Goal: Transaction & Acquisition: Book appointment/travel/reservation

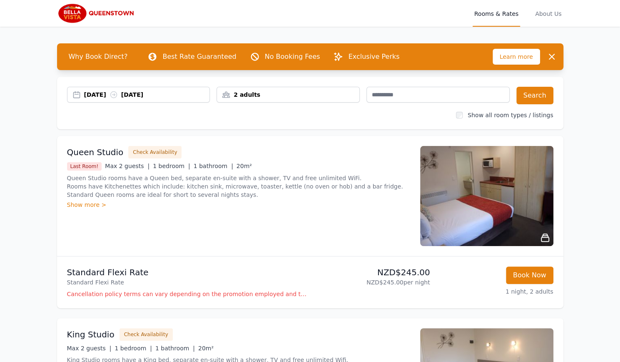
click at [167, 93] on div "[DATE] [DATE]" at bounding box center [147, 94] width 126 height 8
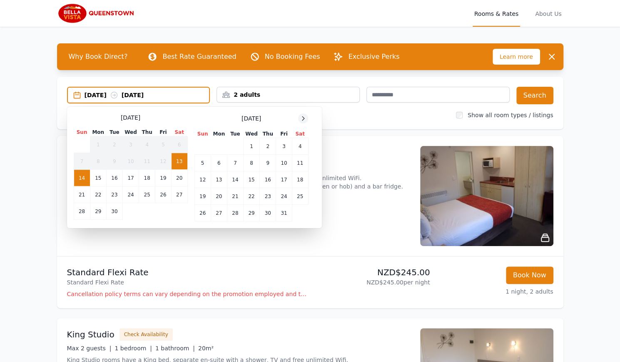
click at [302, 120] on icon at bounding box center [303, 118] width 7 height 7
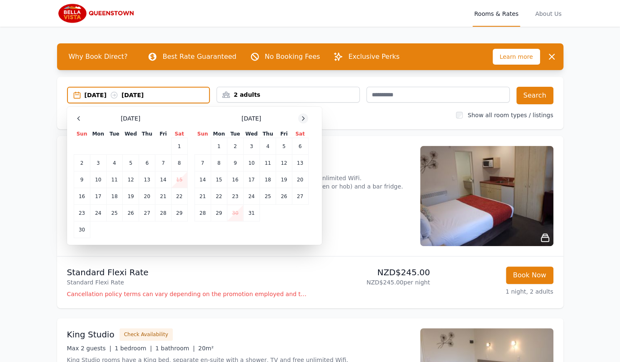
click at [302, 120] on icon at bounding box center [303, 118] width 7 height 7
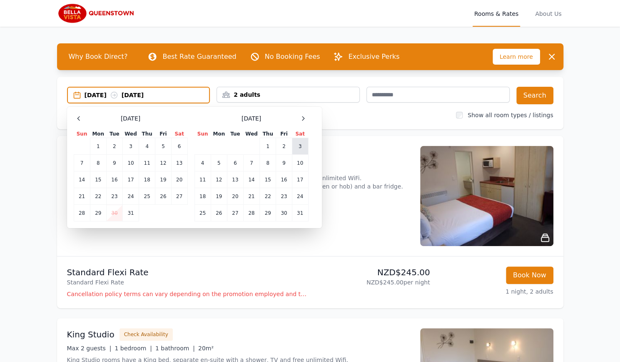
click at [298, 145] on td "3" at bounding box center [300, 146] width 16 height 17
click at [238, 163] on td "6" at bounding box center [235, 163] width 16 height 17
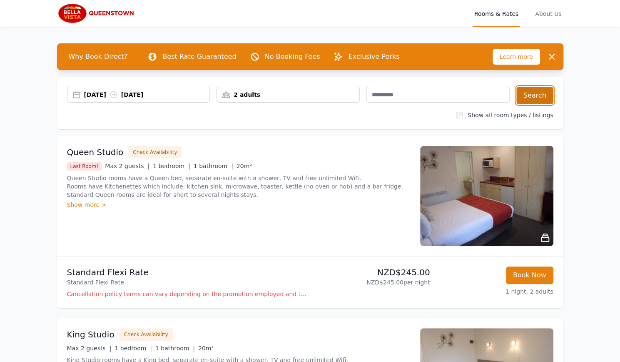
click at [547, 93] on button "Search" at bounding box center [535, 95] width 37 height 17
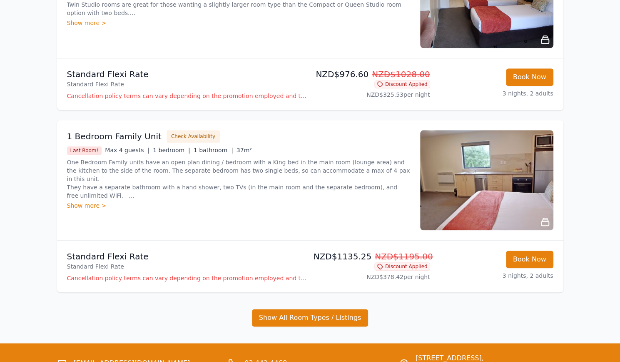
scroll to position [419, 0]
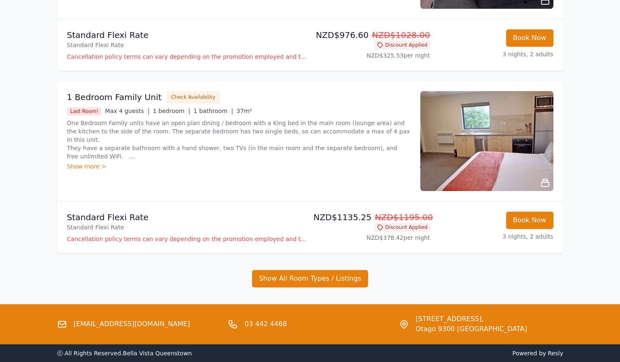
click at [467, 128] on img at bounding box center [486, 141] width 133 height 100
click at [258, 136] on p "One Bedroom Family units have an open plan dining / bedroom with a King bed in …" at bounding box center [238, 140] width 343 height 42
click at [74, 165] on div "Show more >" at bounding box center [238, 166] width 343 height 8
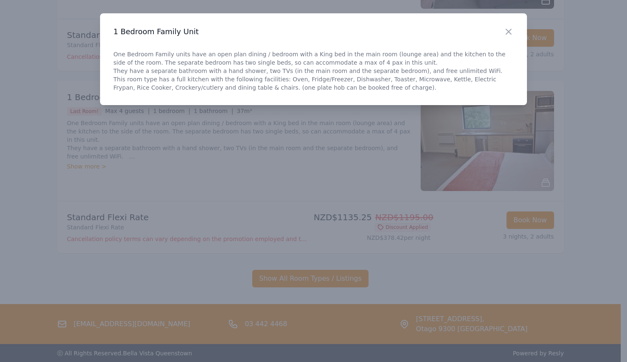
click at [513, 33] on div "Close" at bounding box center [514, 26] width 23 height 26
click at [511, 32] on icon "button" at bounding box center [508, 32] width 10 height 10
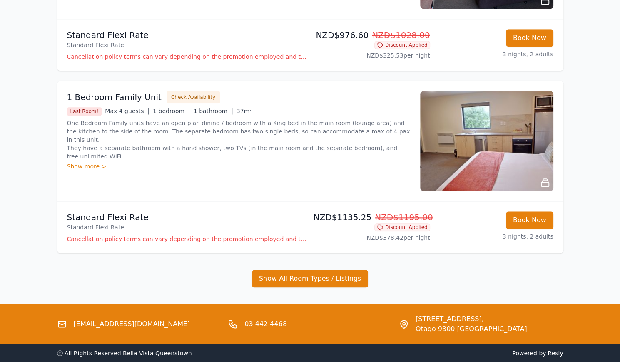
scroll to position [458, 0]
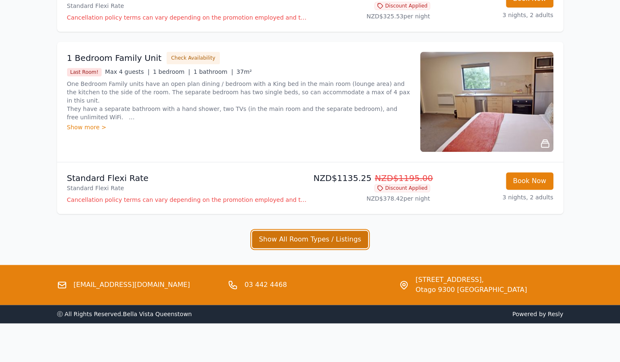
click at [314, 238] on button "Show All Room Types / Listings" at bounding box center [310, 238] width 117 height 17
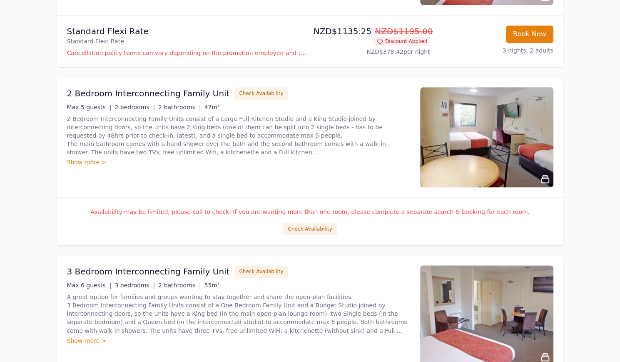
scroll to position [603, 0]
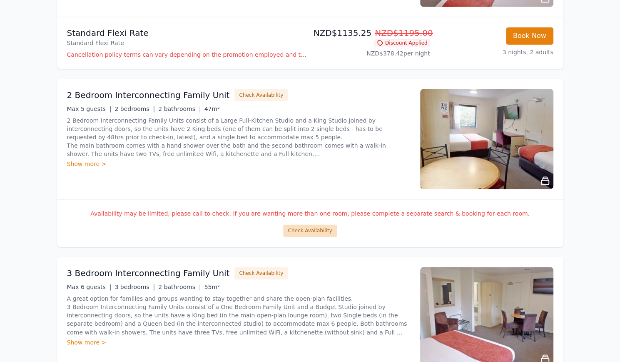
click at [310, 231] on button "Check Availability" at bounding box center [309, 230] width 53 height 12
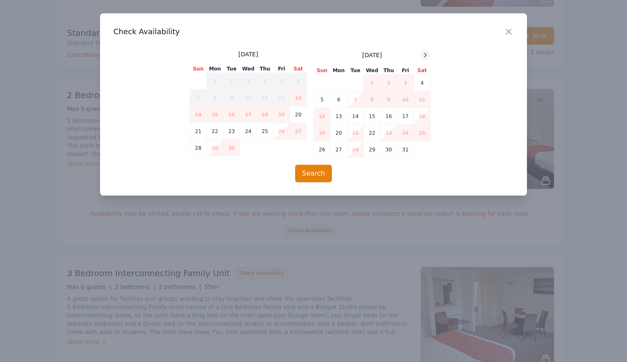
click at [425, 57] on icon at bounding box center [425, 55] width 7 height 7
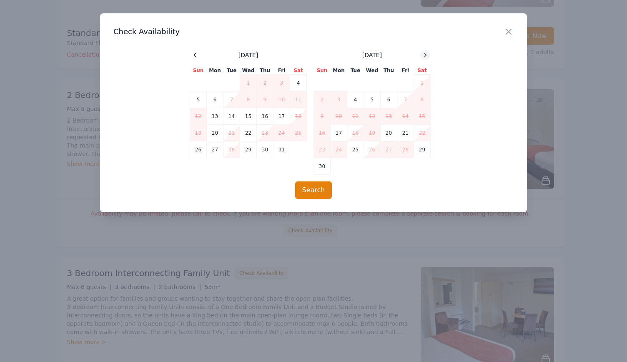
click at [425, 57] on icon at bounding box center [425, 55] width 7 height 7
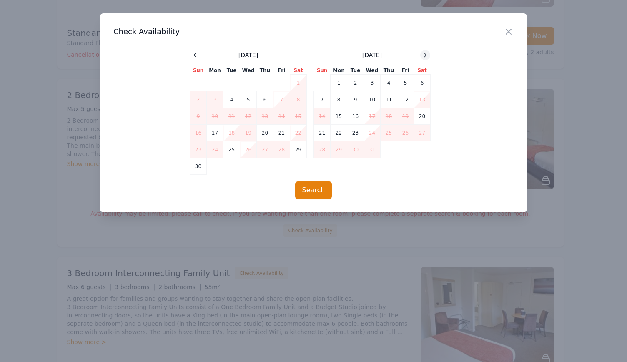
click at [425, 57] on icon at bounding box center [425, 55] width 7 height 7
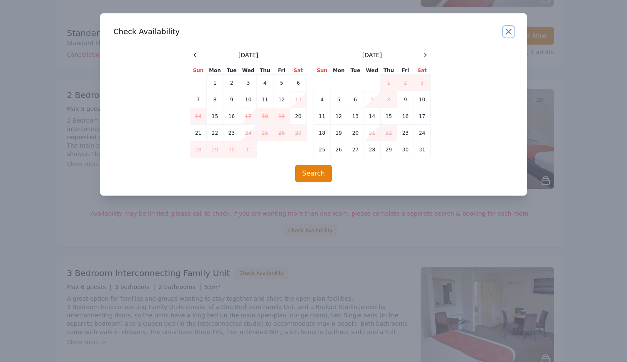
click at [511, 28] on icon "button" at bounding box center [508, 32] width 10 height 10
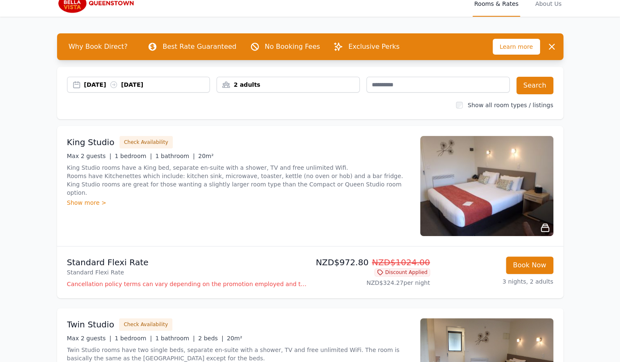
scroll to position [0, 0]
